Goal: Task Accomplishment & Management: Complete application form

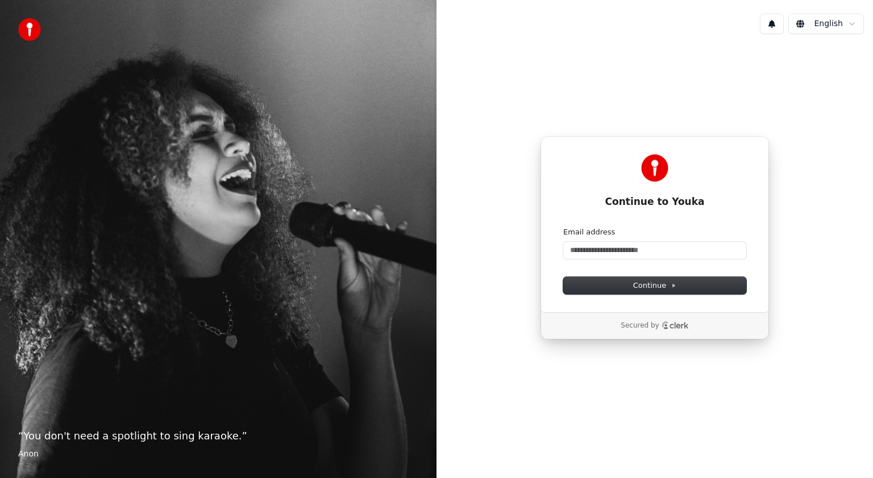
click at [631, 370] on div "Continue to Youka Continue with Google or Email address Continue Secured by" at bounding box center [654, 238] width 436 height 390
click at [665, 282] on span "Continue" at bounding box center [654, 286] width 43 height 10
click at [623, 251] on input "Email address" at bounding box center [654, 250] width 183 height 17
type input "*****"
